Goal: Download file/media

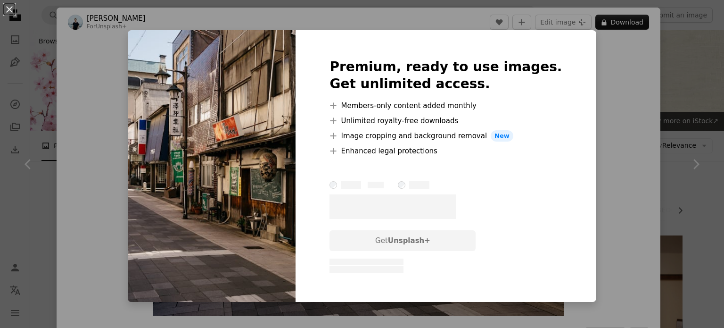
scroll to position [3113, 0]
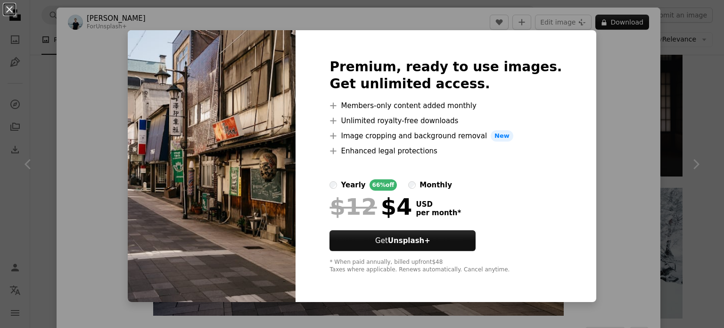
click at [430, 181] on div "monthly" at bounding box center [436, 184] width 33 height 11
click at [365, 186] on div "yearly" at bounding box center [353, 184] width 25 height 11
click at [630, 159] on div "An X shape Premium, ready to use images. Get unlimited access. A plus sign Memb…" at bounding box center [362, 164] width 724 height 328
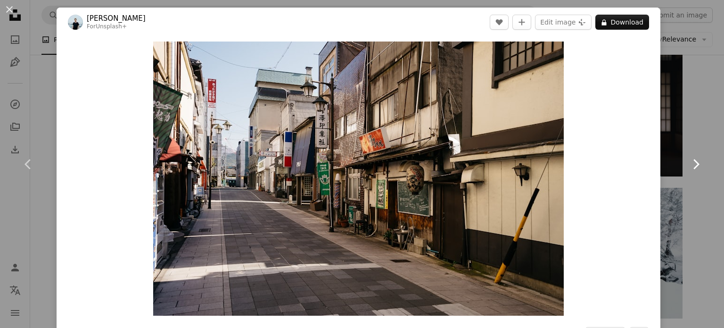
click at [697, 166] on link "Chevron right" at bounding box center [696, 164] width 57 height 91
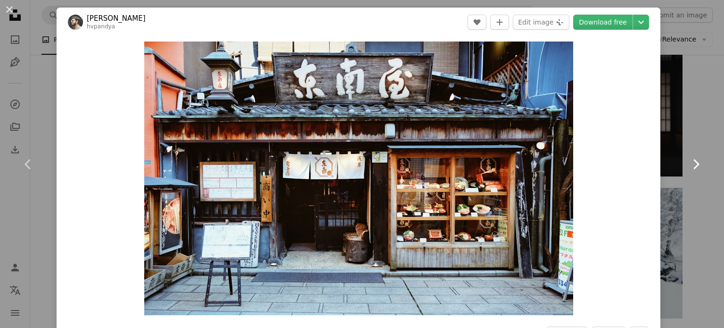
click at [697, 166] on link "Chevron right" at bounding box center [696, 164] width 57 height 91
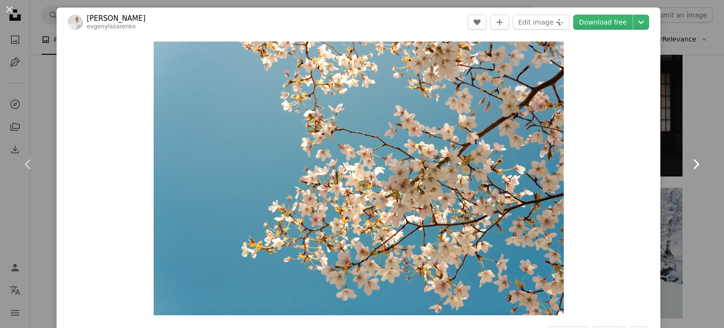
click at [697, 166] on link "Chevron right" at bounding box center [696, 164] width 57 height 91
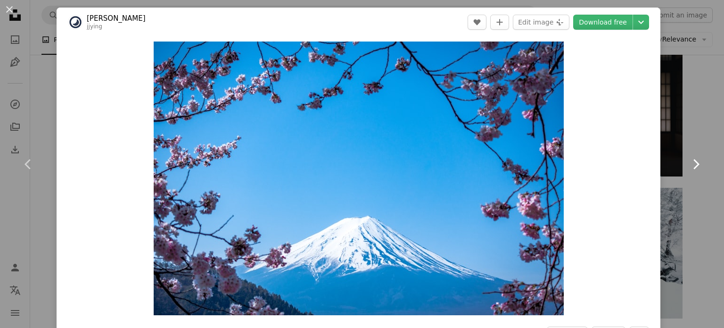
click at [697, 166] on link "Chevron right" at bounding box center [696, 164] width 57 height 91
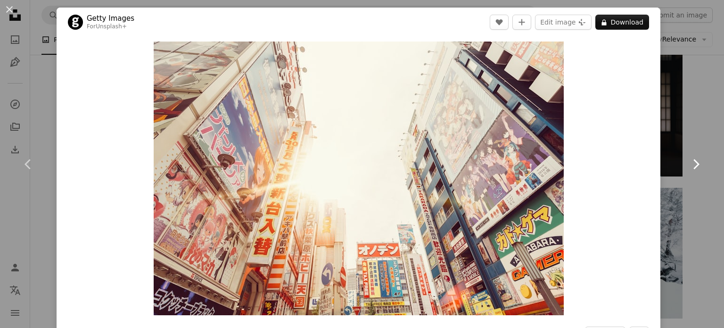
click at [697, 166] on link "Chevron right" at bounding box center [696, 164] width 57 height 91
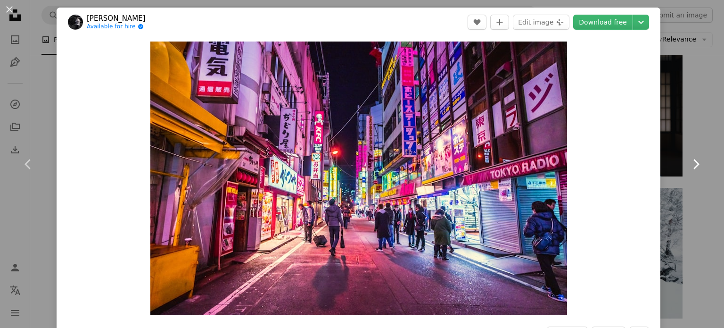
click at [697, 166] on link "Chevron right" at bounding box center [696, 164] width 57 height 91
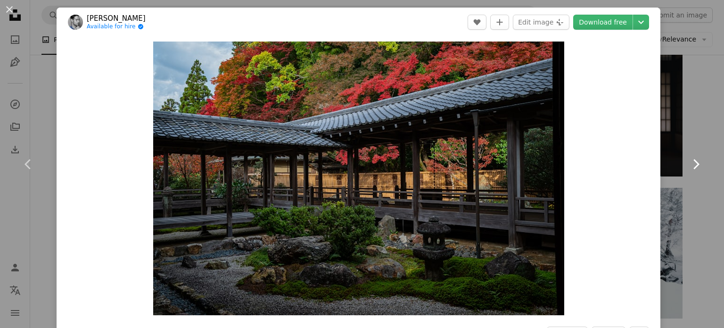
click at [697, 166] on link "Chevron right" at bounding box center [696, 164] width 57 height 91
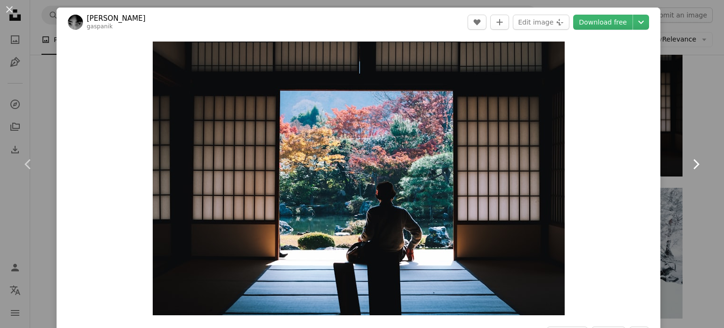
click at [697, 166] on link "Chevron right" at bounding box center [696, 164] width 57 height 91
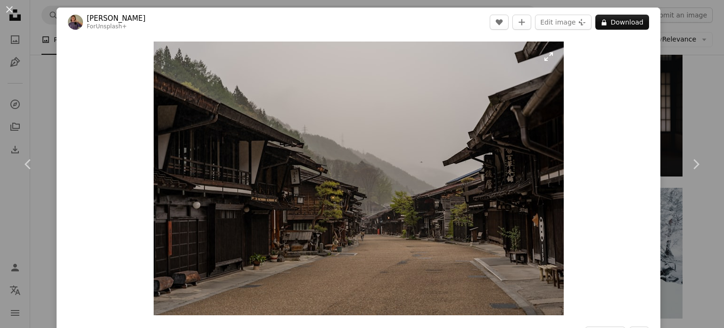
click at [380, 201] on img "Zoom in on this image" at bounding box center [359, 179] width 410 height 274
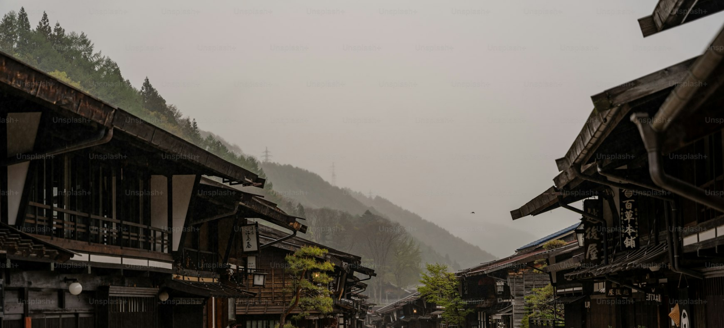
scroll to position [73, 0]
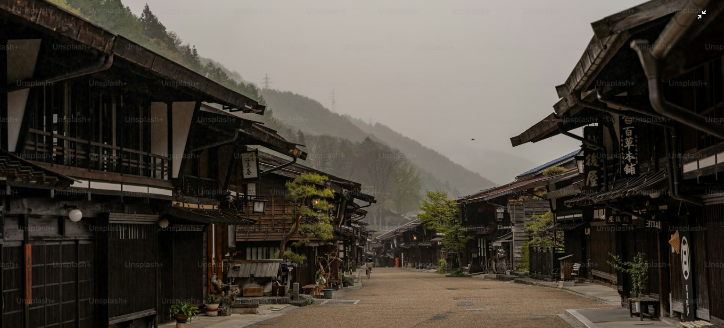
drag, startPoint x: 380, startPoint y: 201, endPoint x: 322, endPoint y: 100, distance: 117.1
click at [322, 100] on img "Zoom out on this image" at bounding box center [362, 167] width 725 height 483
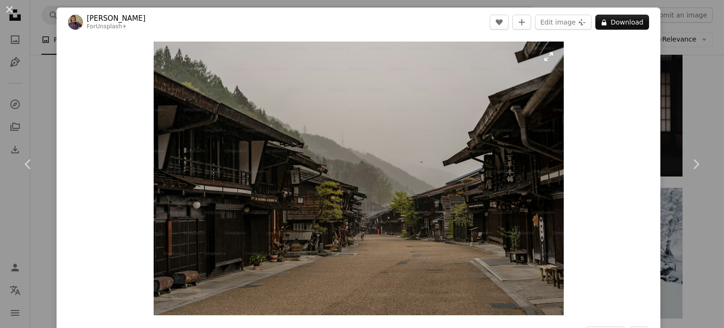
click at [357, 92] on img "Zoom in on this image" at bounding box center [359, 179] width 410 height 274
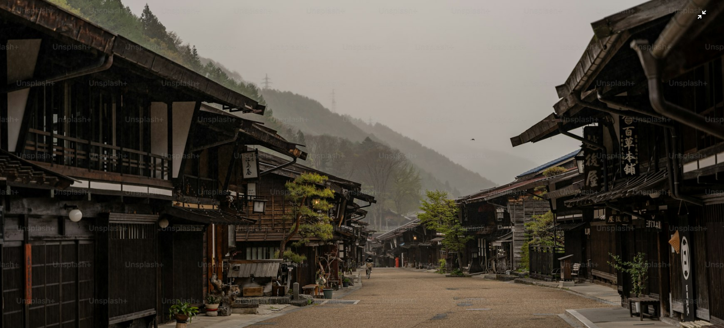
click at [692, 26] on img "Zoom out on this image" at bounding box center [362, 167] width 725 height 483
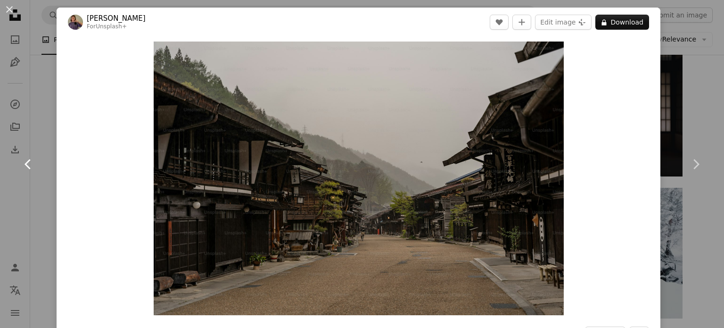
click at [25, 163] on icon at bounding box center [28, 164] width 6 height 10
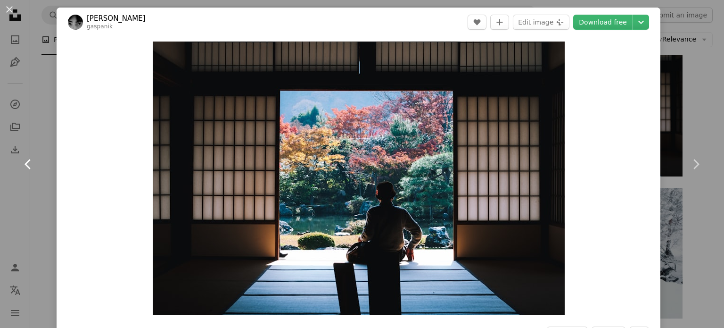
click at [25, 163] on icon at bounding box center [28, 164] width 6 height 10
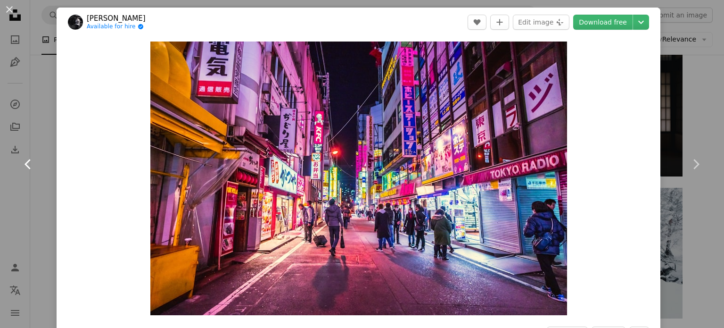
click at [25, 163] on icon at bounding box center [28, 164] width 6 height 10
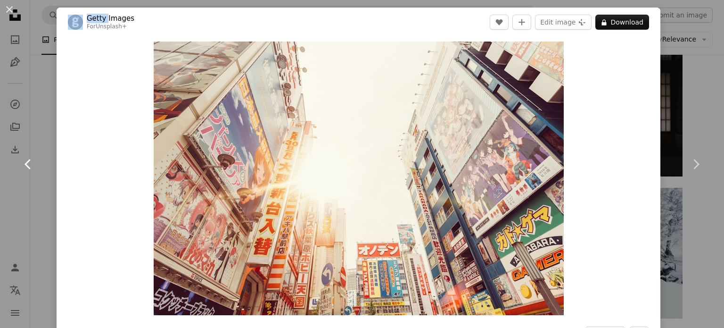
click at [25, 163] on icon at bounding box center [28, 164] width 6 height 10
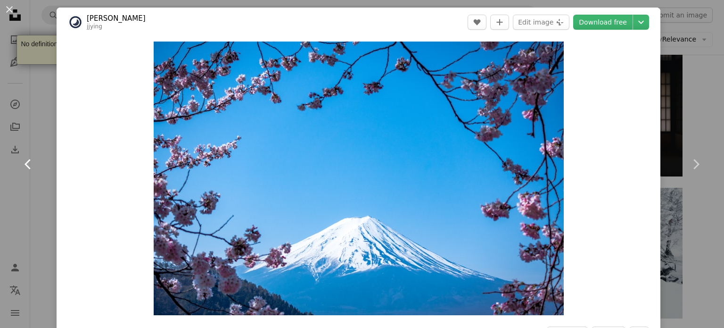
click at [25, 163] on icon at bounding box center [28, 164] width 6 height 10
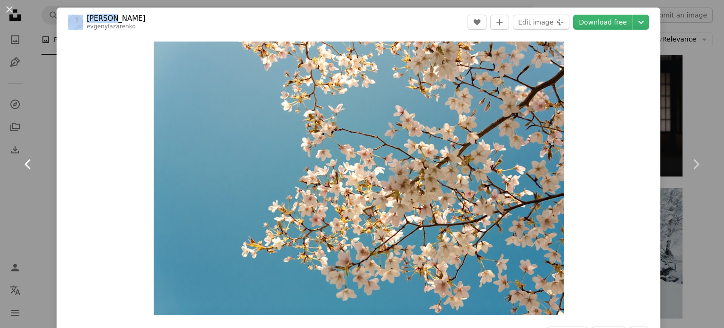
click at [25, 163] on icon at bounding box center [28, 164] width 6 height 10
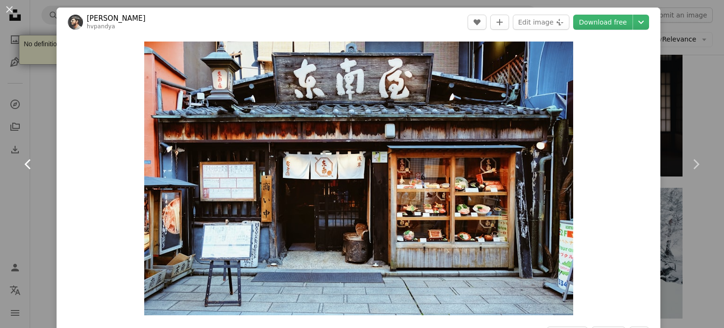
click at [25, 163] on icon at bounding box center [28, 164] width 6 height 10
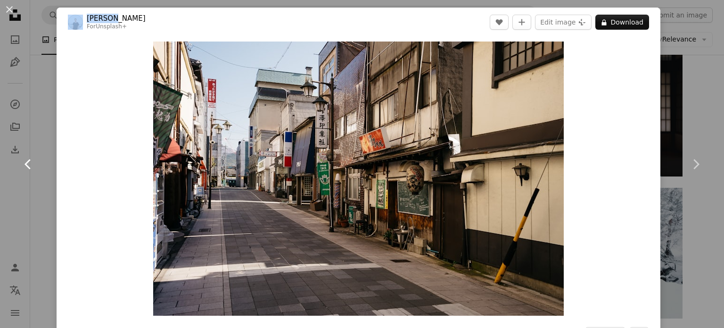
click at [25, 163] on icon at bounding box center [28, 164] width 6 height 10
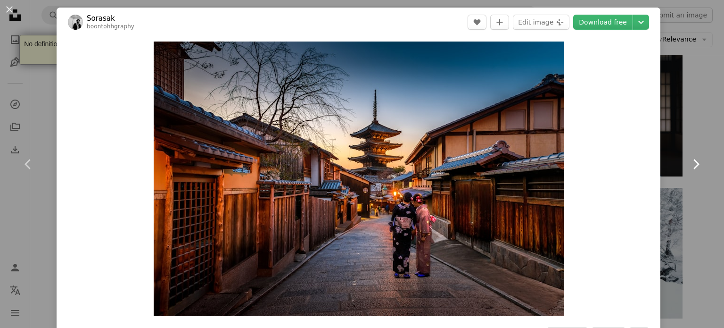
click at [689, 166] on icon "Chevron right" at bounding box center [696, 164] width 15 height 15
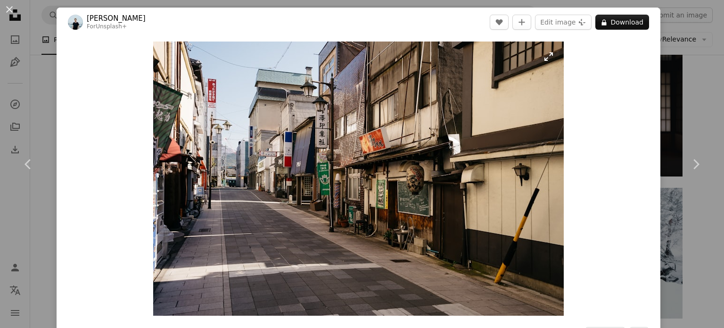
click at [295, 133] on img "Zoom in on this image" at bounding box center [358, 179] width 411 height 274
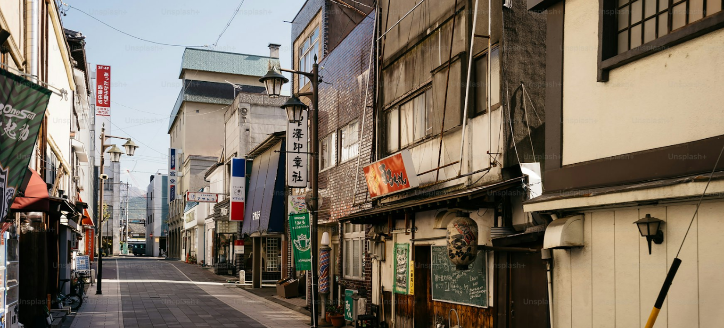
scroll to position [73, 0]
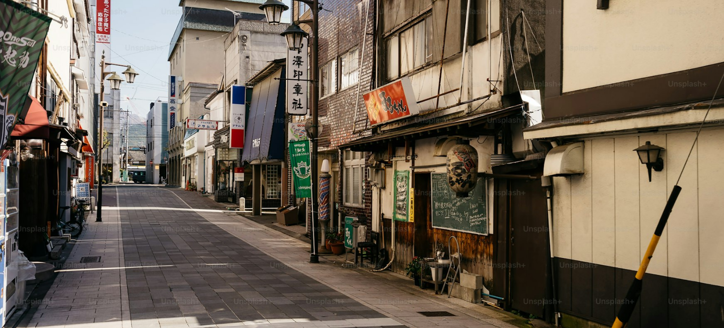
click at [700, 14] on img "Zoom out on this image" at bounding box center [362, 168] width 725 height 483
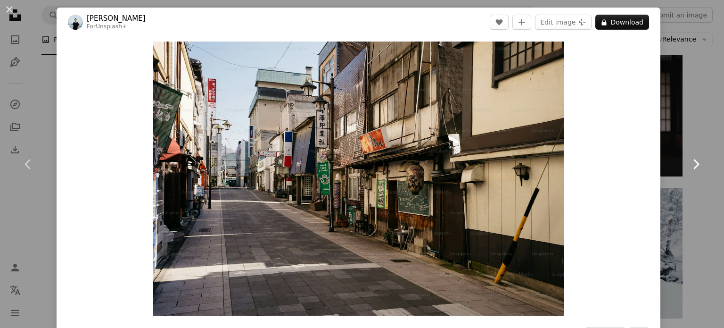
drag, startPoint x: 696, startPoint y: 173, endPoint x: 694, endPoint y: 167, distance: 6.3
click at [696, 173] on link "Chevron right" at bounding box center [696, 164] width 57 height 91
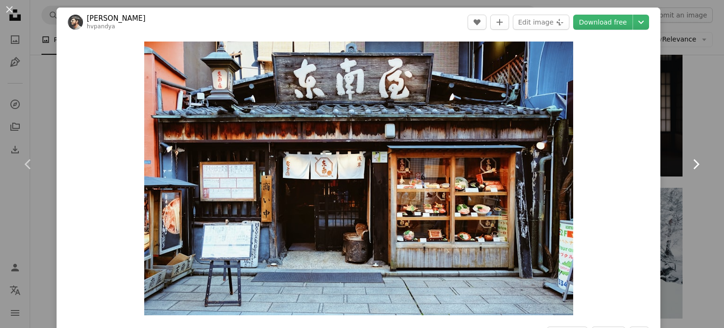
click at [694, 166] on icon "Chevron right" at bounding box center [696, 164] width 15 height 15
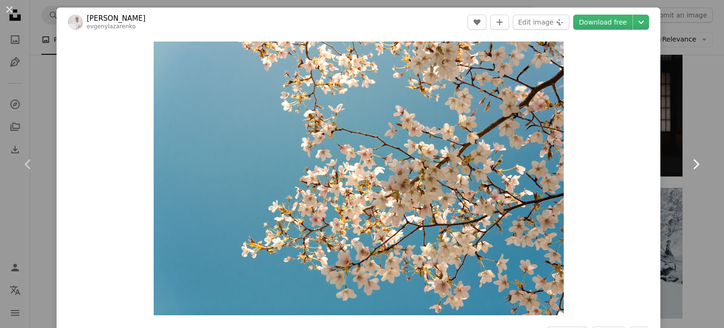
click at [693, 166] on icon "Chevron right" at bounding box center [696, 164] width 15 height 15
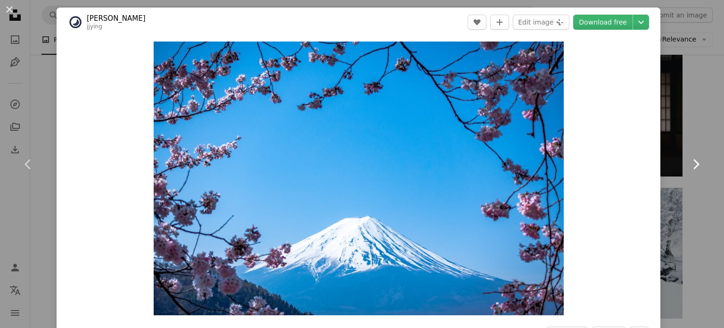
click at [693, 166] on icon "Chevron right" at bounding box center [696, 164] width 15 height 15
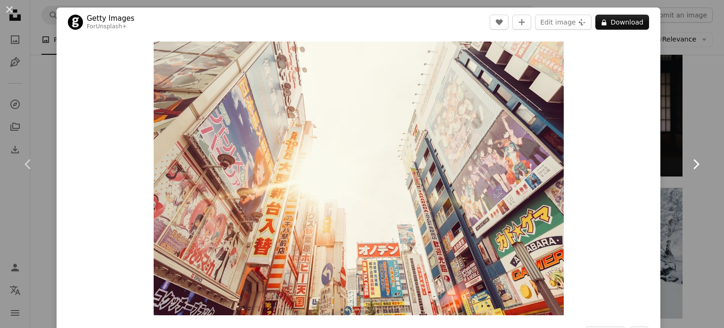
click at [693, 165] on icon "Chevron right" at bounding box center [696, 164] width 15 height 15
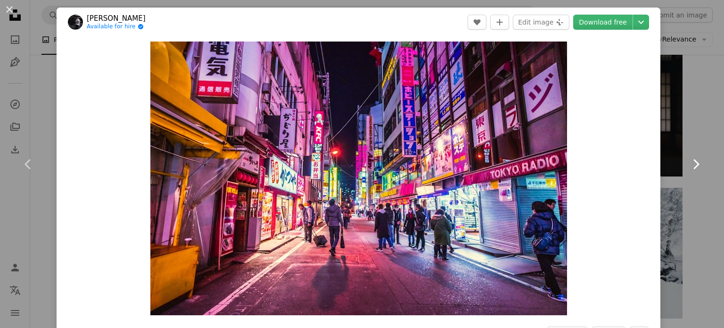
click at [692, 168] on icon "Chevron right" at bounding box center [696, 164] width 15 height 15
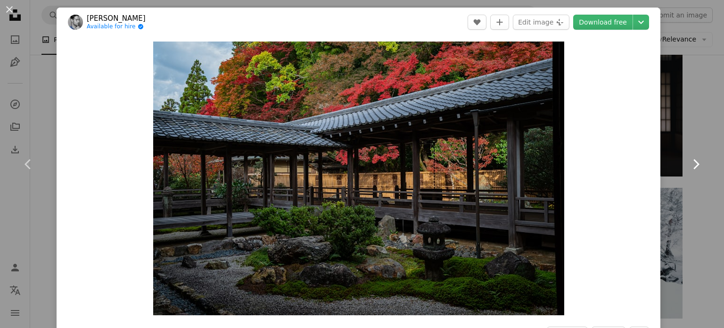
click at [692, 167] on icon "Chevron right" at bounding box center [696, 164] width 15 height 15
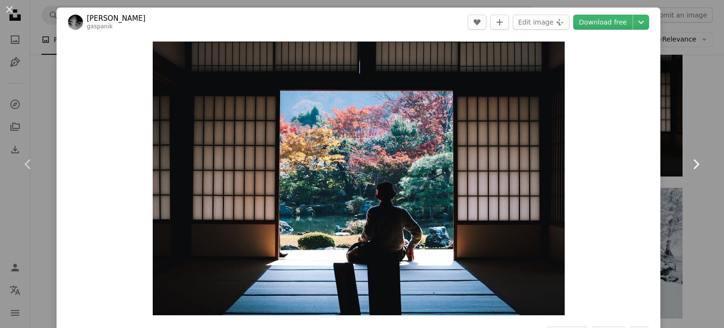
drag, startPoint x: 706, startPoint y: 183, endPoint x: 692, endPoint y: 157, distance: 29.7
click at [692, 157] on icon "Chevron right" at bounding box center [696, 164] width 15 height 15
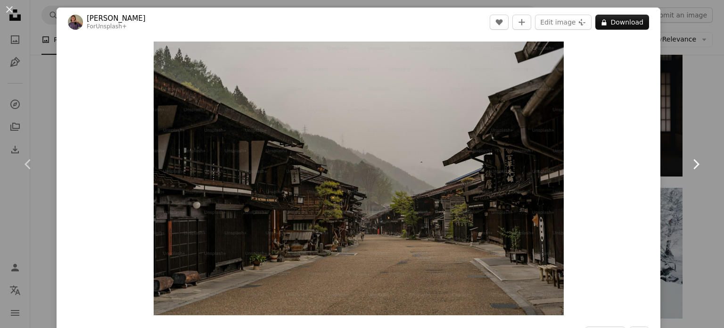
click at [692, 157] on icon "Chevron right" at bounding box center [696, 164] width 15 height 15
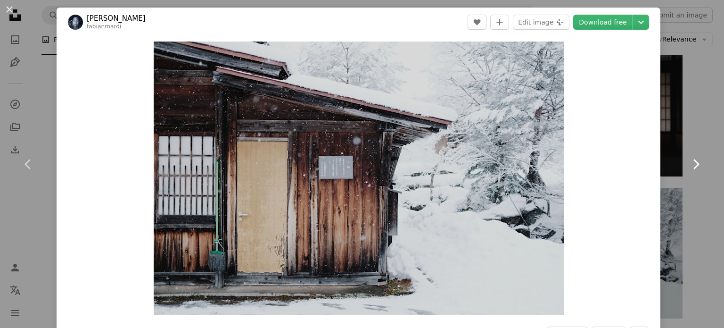
click at [692, 157] on icon "Chevron right" at bounding box center [696, 164] width 15 height 15
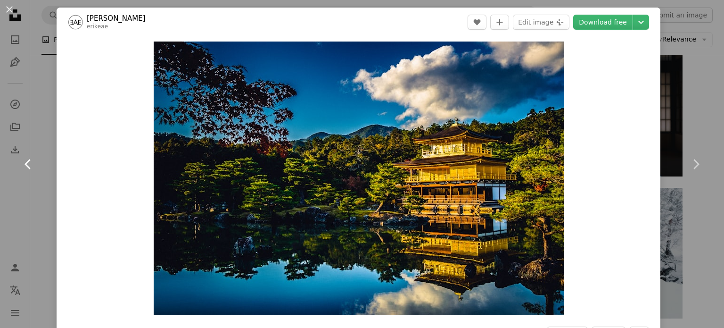
click at [29, 168] on icon at bounding box center [28, 164] width 6 height 10
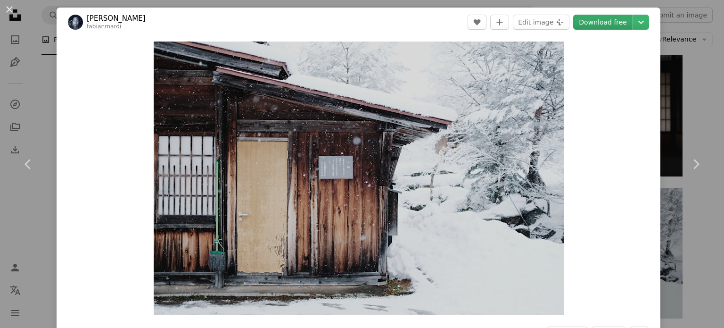
click at [581, 21] on link "Download free" at bounding box center [602, 22] width 59 height 15
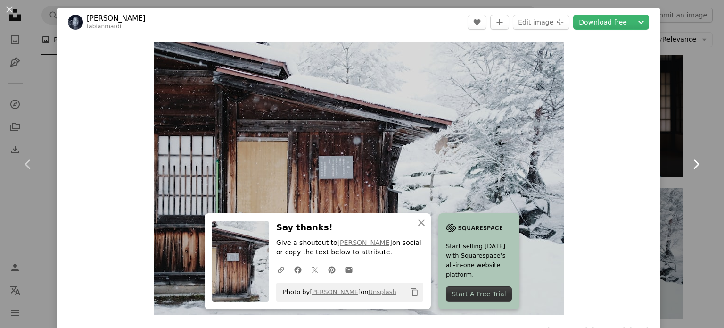
click at [698, 170] on link "Chevron right" at bounding box center [696, 164] width 57 height 91
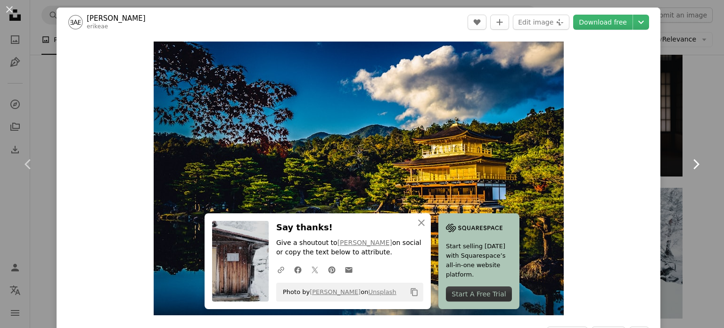
click at [695, 168] on icon "Chevron right" at bounding box center [696, 164] width 15 height 15
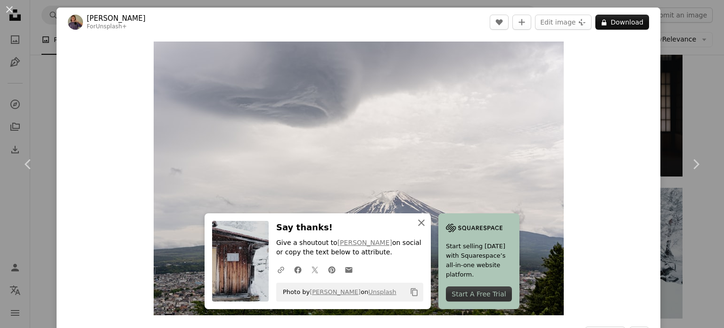
click at [427, 222] on icon "An X shape" at bounding box center [421, 222] width 11 height 11
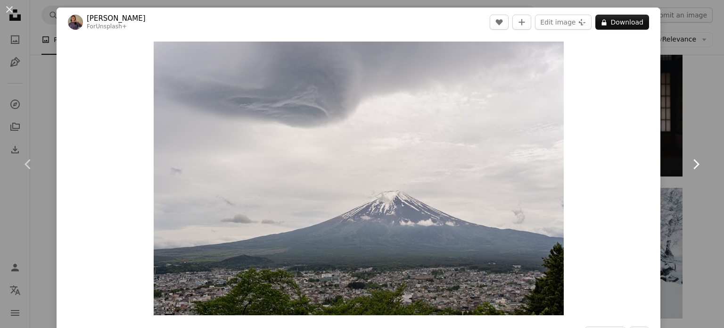
click at [698, 166] on link "Chevron right" at bounding box center [696, 164] width 57 height 91
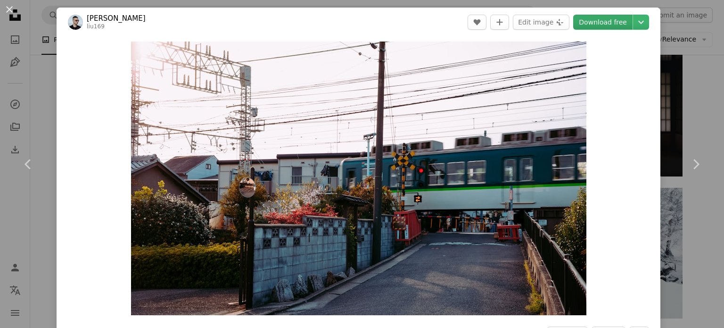
click at [593, 19] on link "Download free" at bounding box center [602, 22] width 59 height 15
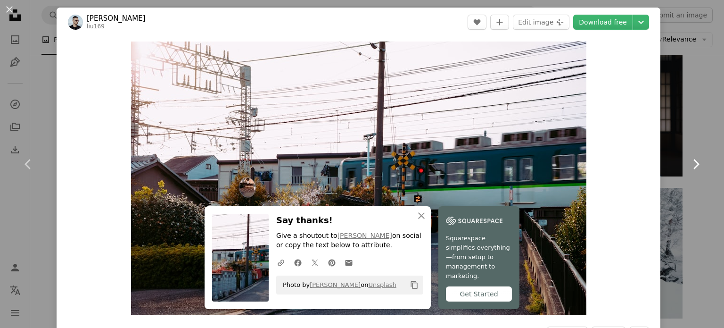
click at [689, 164] on icon "Chevron right" at bounding box center [696, 164] width 15 height 15
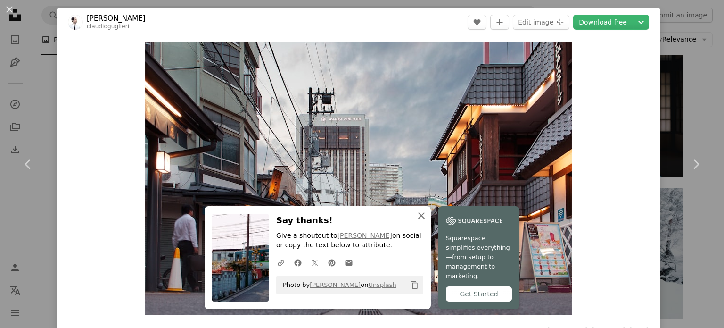
click at [427, 220] on icon "An X shape" at bounding box center [421, 215] width 11 height 11
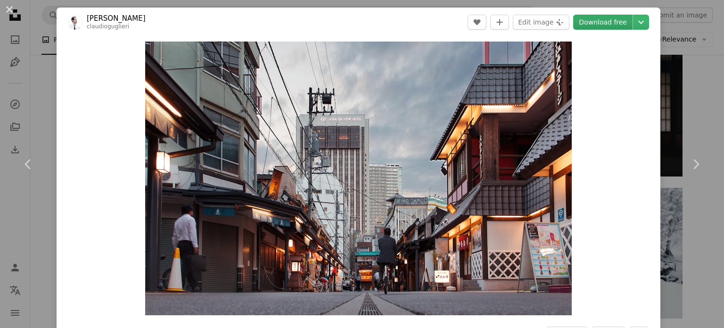
click at [600, 20] on link "Download free" at bounding box center [602, 22] width 59 height 15
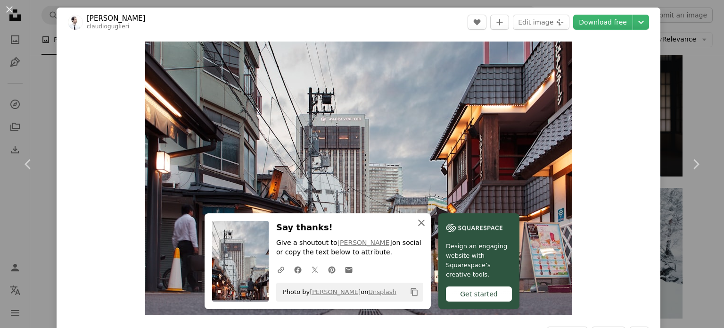
click at [427, 226] on icon "An X shape" at bounding box center [421, 222] width 11 height 11
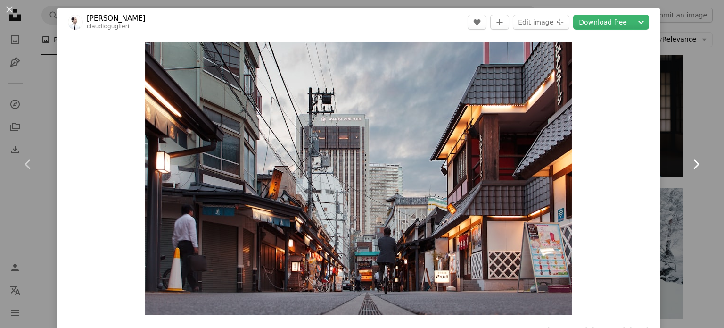
click at [691, 160] on icon "Chevron right" at bounding box center [696, 164] width 15 height 15
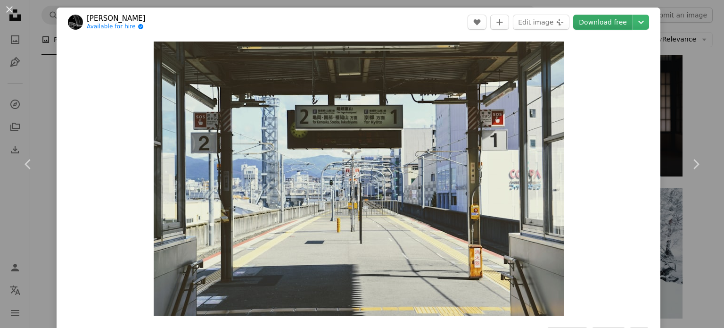
click at [600, 25] on link "Download free" at bounding box center [602, 22] width 59 height 15
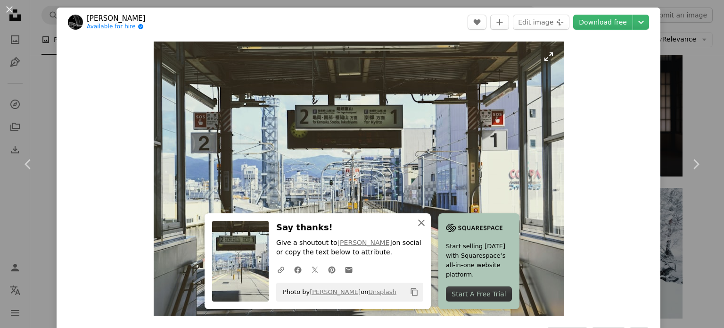
drag, startPoint x: 461, startPoint y: 226, endPoint x: 479, endPoint y: 224, distance: 18.0
click at [427, 226] on icon "An X shape" at bounding box center [421, 222] width 11 height 11
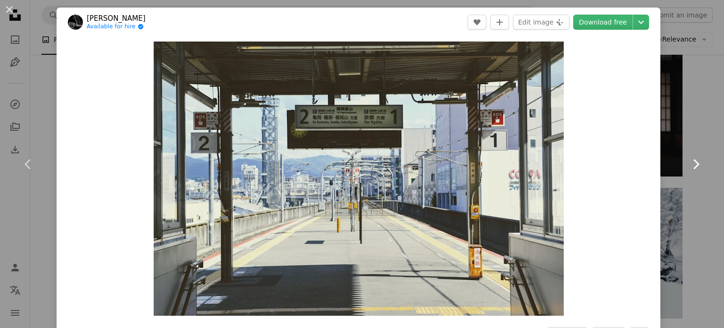
click at [689, 164] on icon "Chevron right" at bounding box center [696, 164] width 15 height 15
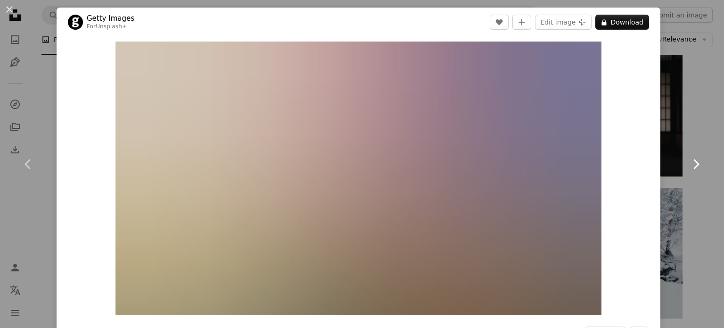
click at [689, 164] on icon "Chevron right" at bounding box center [696, 164] width 15 height 15
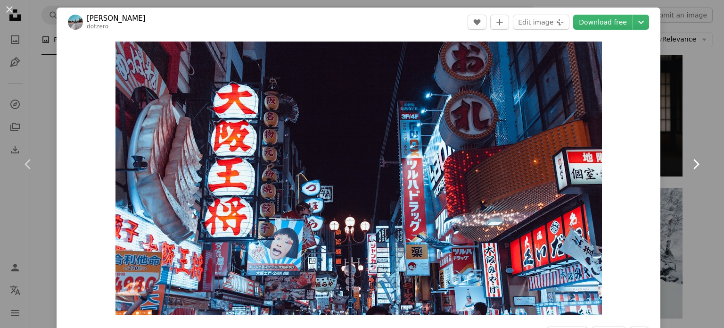
click at [694, 162] on icon at bounding box center [697, 164] width 6 height 10
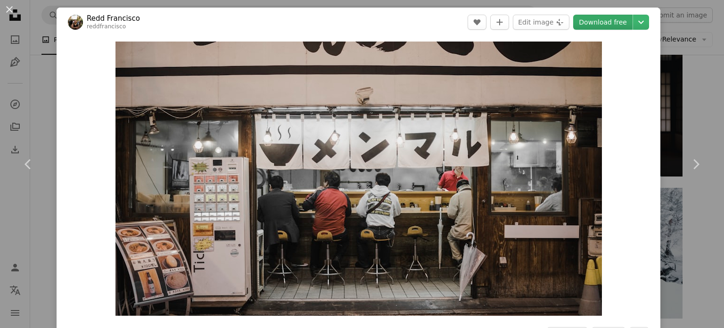
click at [598, 21] on link "Download free" at bounding box center [602, 22] width 59 height 15
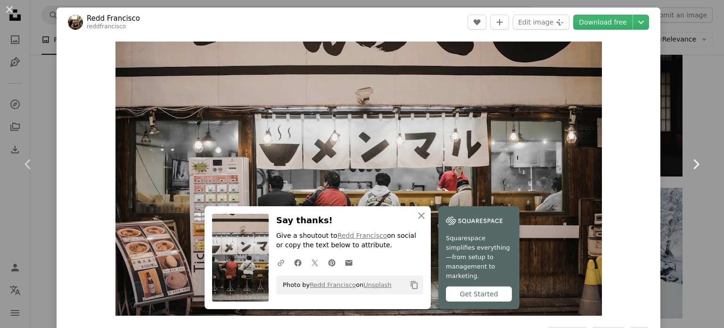
click at [689, 162] on icon "Chevron right" at bounding box center [696, 164] width 15 height 15
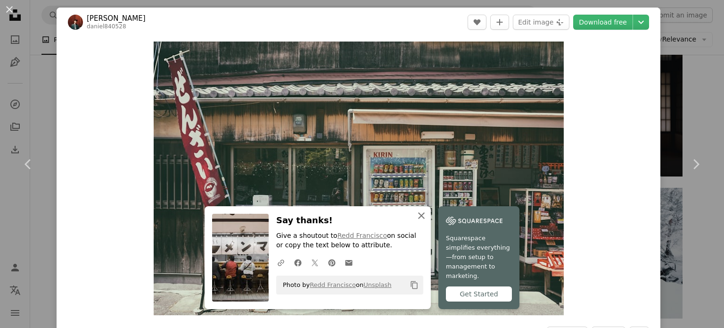
click at [427, 221] on icon "An X shape" at bounding box center [421, 215] width 11 height 11
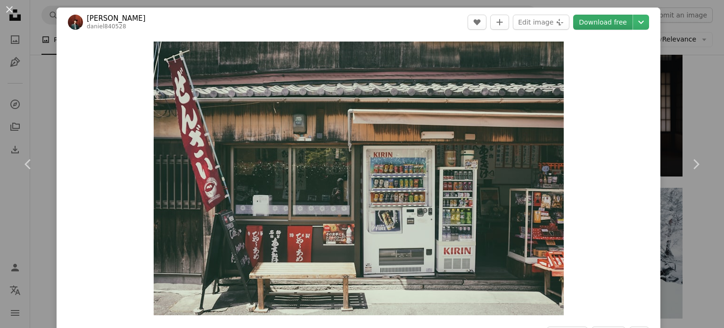
click at [591, 23] on link "Download free" at bounding box center [602, 22] width 59 height 15
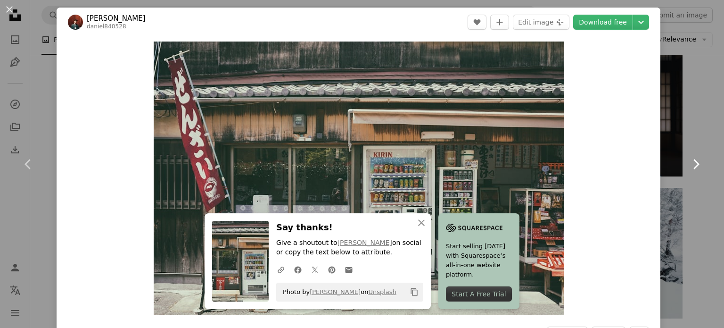
click at [692, 169] on icon "Chevron right" at bounding box center [696, 164] width 15 height 15
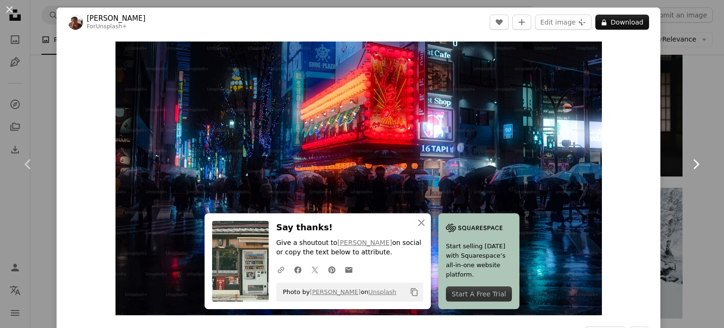
click at [692, 169] on icon "Chevron right" at bounding box center [696, 164] width 15 height 15
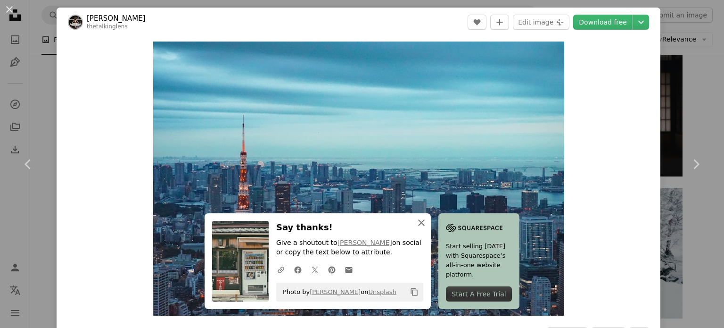
click at [427, 217] on icon "An X shape" at bounding box center [421, 222] width 11 height 11
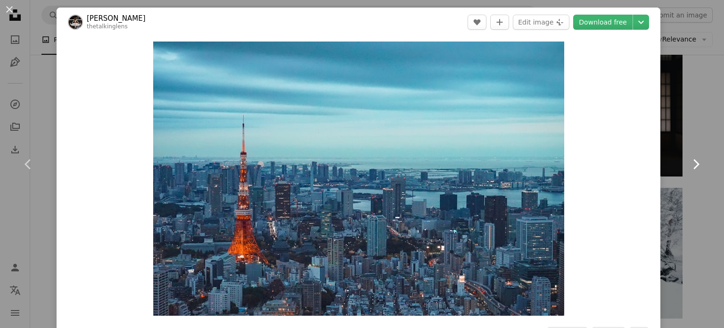
click at [689, 165] on icon "Chevron right" at bounding box center [696, 164] width 15 height 15
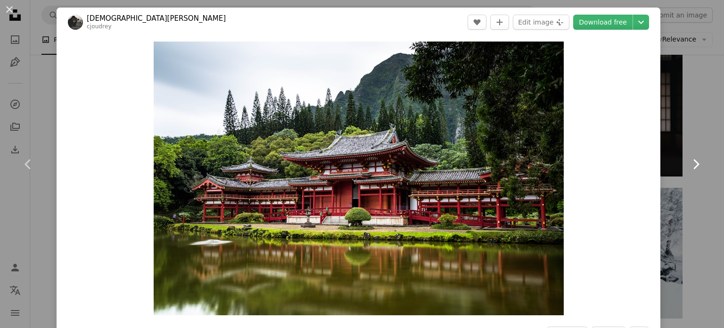
click at [689, 165] on icon "Chevron right" at bounding box center [696, 164] width 15 height 15
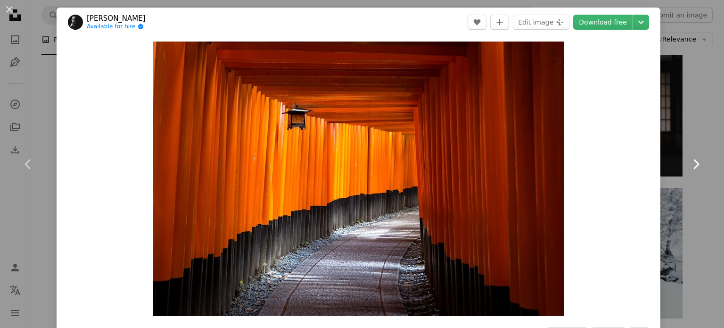
click at [689, 163] on icon "Chevron right" at bounding box center [696, 164] width 15 height 15
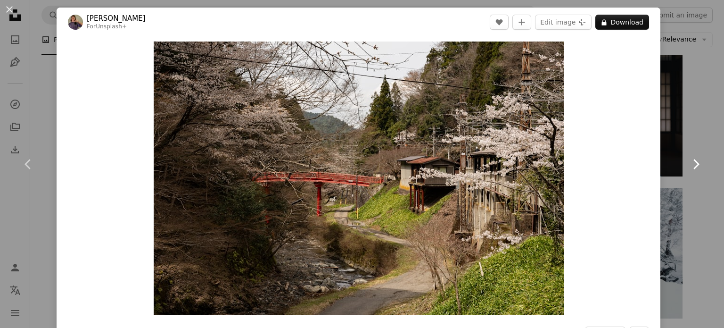
click at [689, 163] on icon "Chevron right" at bounding box center [696, 164] width 15 height 15
